Goal: Information Seeking & Learning: Learn about a topic

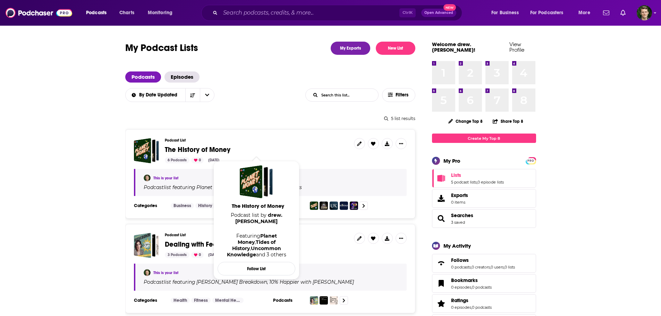
click at [208, 148] on span "The History of Money" at bounding box center [198, 149] width 66 height 9
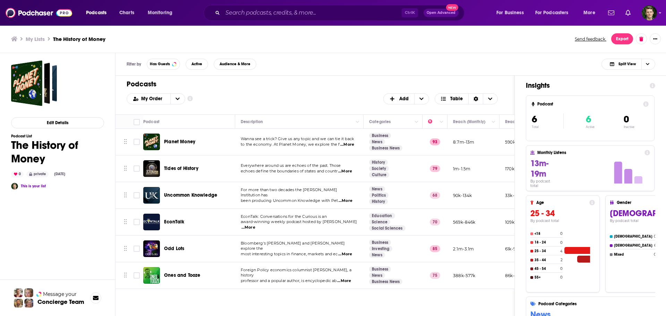
click at [175, 271] on div "Ones and Tooze" at bounding box center [200, 275] width 72 height 17
click at [187, 275] on span "Ones and Tooze" at bounding box center [182, 275] width 36 height 6
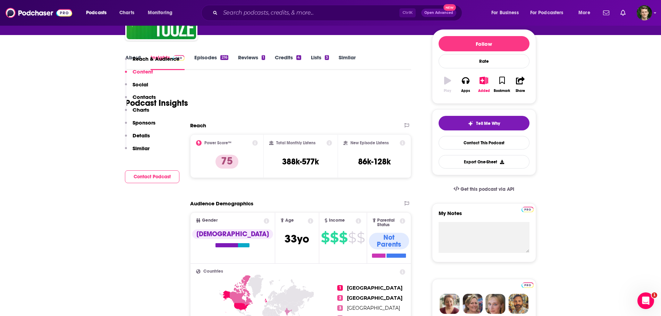
scroll to position [35, 0]
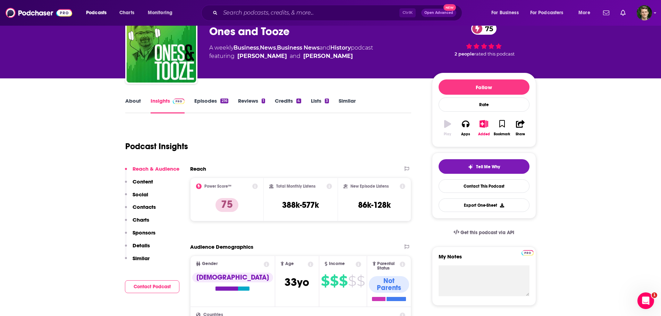
click at [211, 102] on link "Episodes 216" at bounding box center [211, 105] width 34 height 16
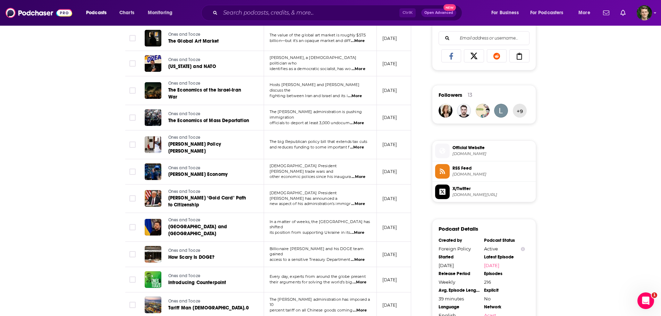
scroll to position [520, 0]
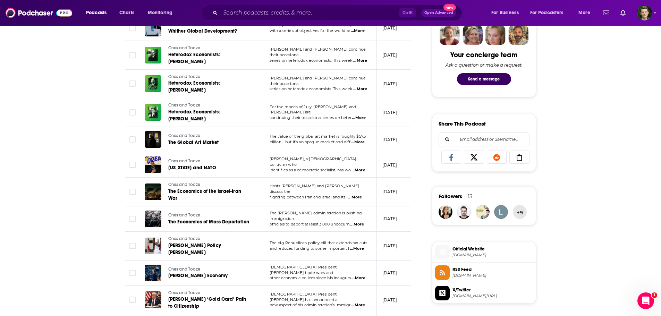
drag, startPoint x: 265, startPoint y: 218, endPoint x: 66, endPoint y: 145, distance: 212.2
click at [66, 145] on div "About Insights Episodes 216 Reviews 1 Credits 4 Lists 3 Similar Episodes of One…" at bounding box center [330, 230] width 661 height 928
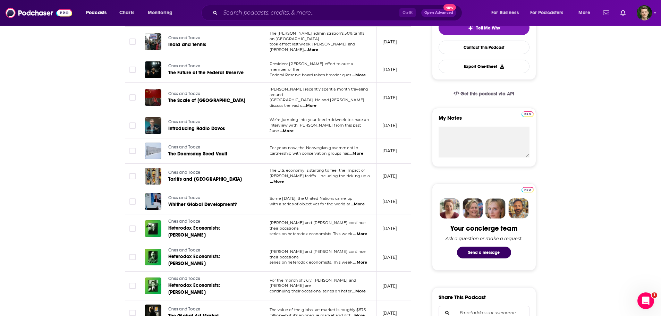
scroll to position [35, 0]
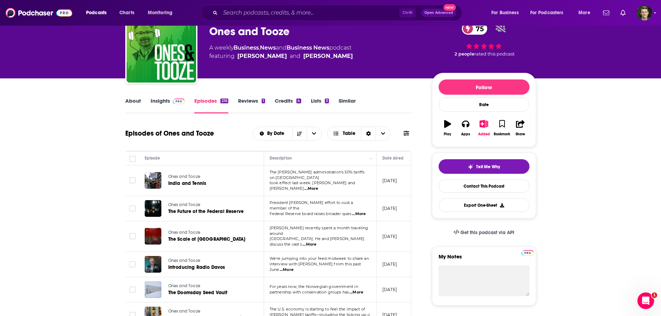
click at [357, 185] on td "The [PERSON_NAME] administration's 50% tariffs on [GEOGRAPHIC_DATA] took effect…" at bounding box center [320, 180] width 113 height 31
click at [318, 186] on span "...More" at bounding box center [311, 189] width 14 height 6
click at [397, 224] on td "[DATE]" at bounding box center [399, 236] width 45 height 31
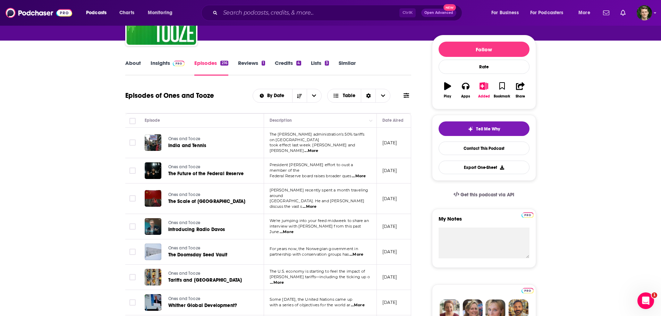
scroll to position [173, 0]
